Goal: Find specific page/section

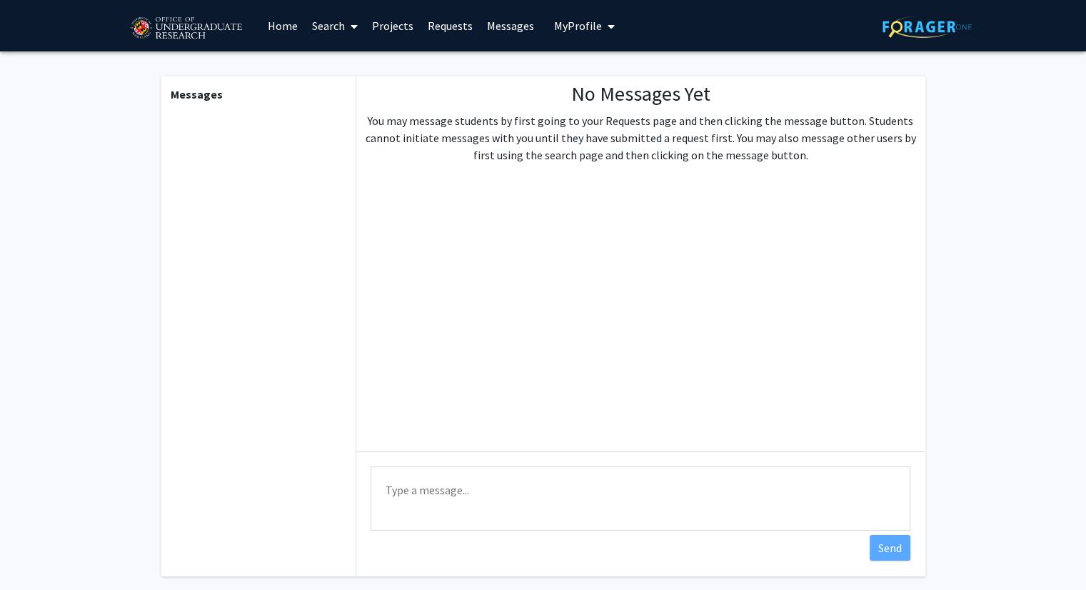
click at [440, 21] on link "Requests" at bounding box center [450, 26] width 59 height 50
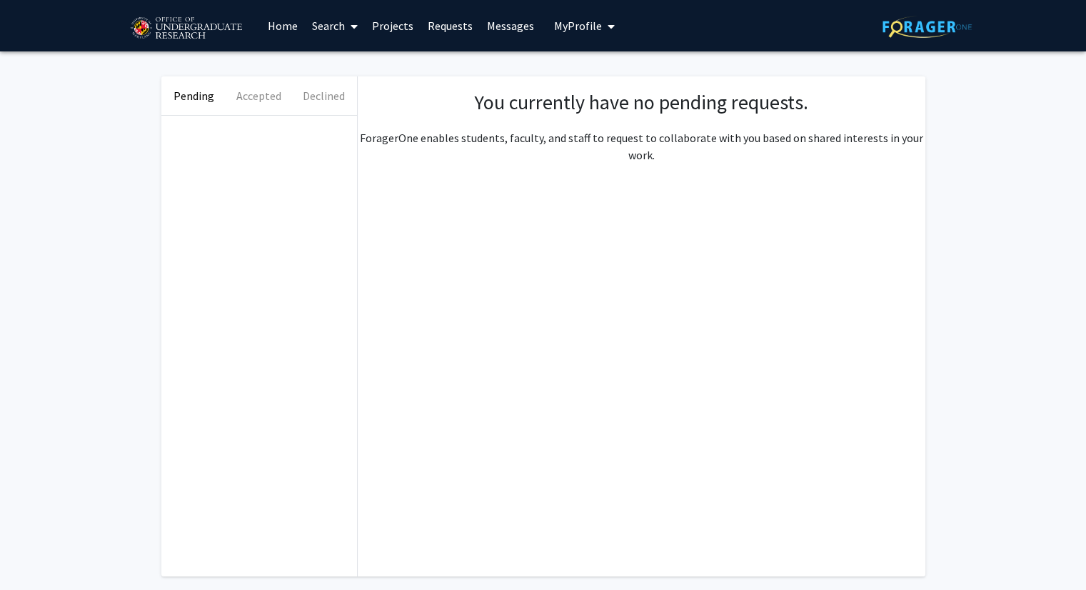
click at [515, 29] on link "Messages" at bounding box center [510, 26] width 61 height 50
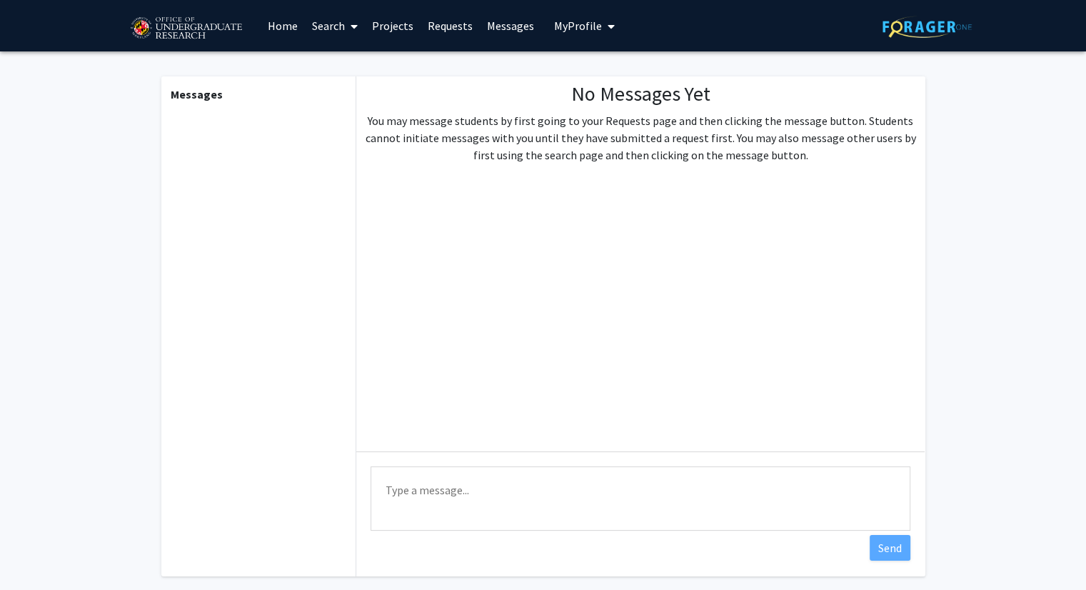
click at [338, 27] on link "Search" at bounding box center [335, 26] width 60 height 50
click at [353, 69] on span "Faculty/Staff" at bounding box center [357, 65] width 105 height 29
